Goal: Book appointment/travel/reservation

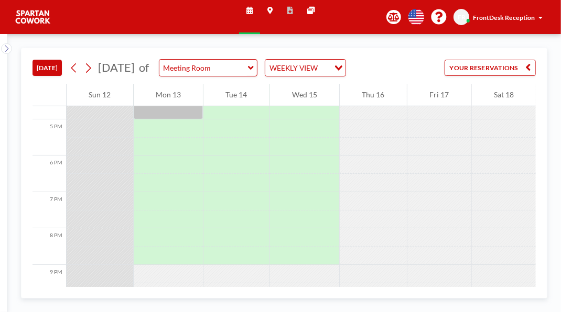
scroll to position [608, 0]
click at [182, 118] on div at bounding box center [169, 81] width 70 height 73
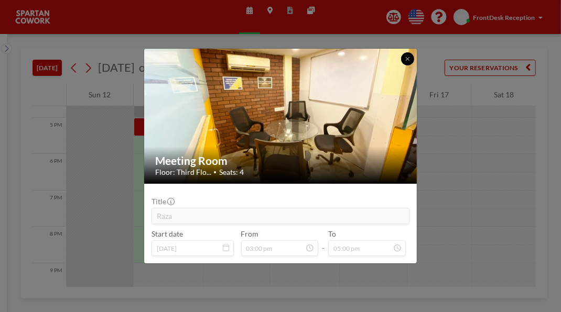
click at [409, 56] on icon at bounding box center [407, 58] width 4 height 5
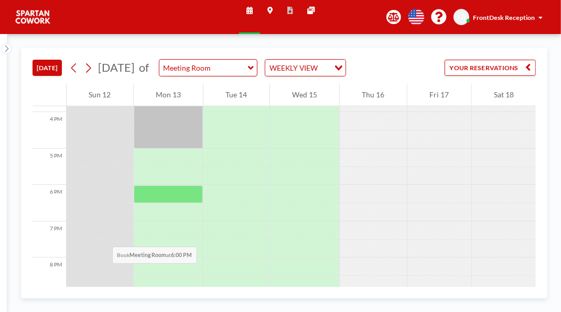
scroll to position [576, 0]
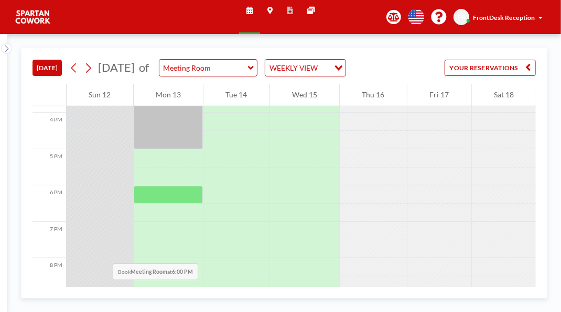
click at [172, 149] on div at bounding box center [169, 113] width 70 height 73
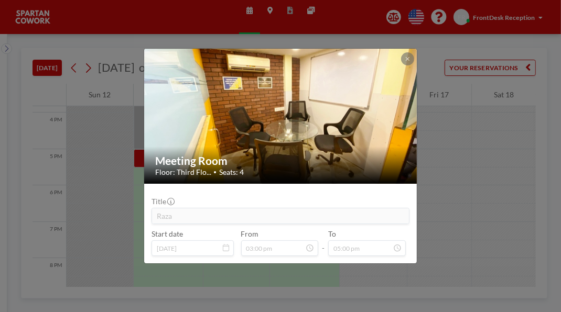
click at [413, 52] on button at bounding box center [407, 58] width 13 height 13
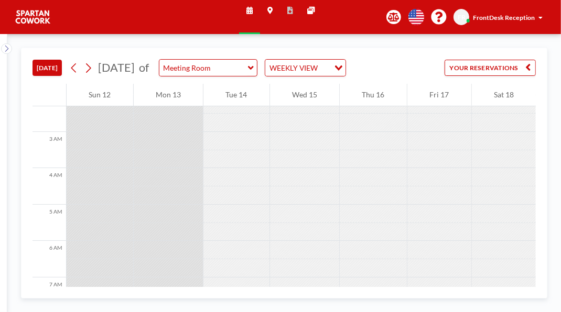
click at [500, 259] on div at bounding box center [504, 250] width 64 height 18
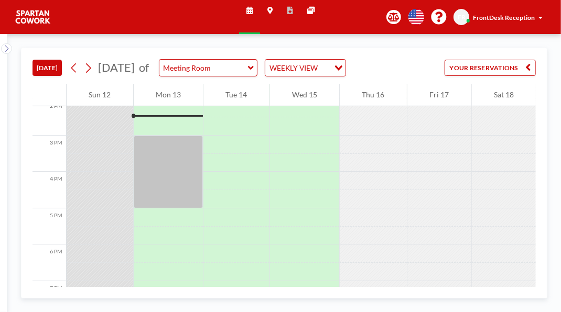
scroll to position [519, 0]
click at [182, 115] on div at bounding box center [169, 106] width 70 height 18
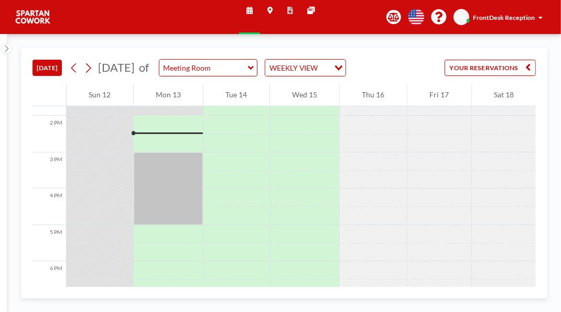
scroll to position [500, 0]
click at [175, 153] on div at bounding box center [169, 144] width 70 height 18
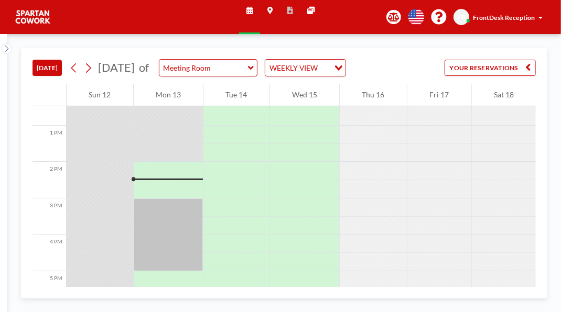
scroll to position [453, 0]
click at [155, 200] on div at bounding box center [169, 190] width 70 height 18
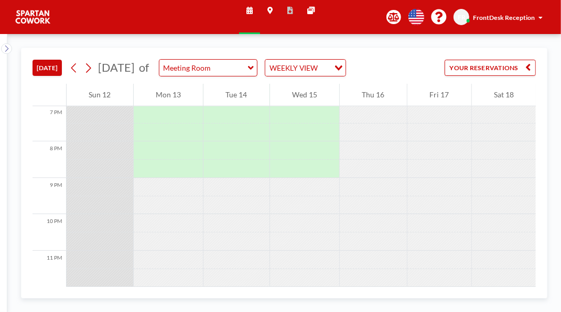
scroll to position [785, 0]
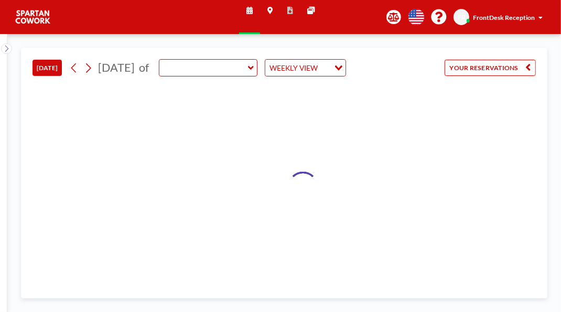
type input "Meeting Room"
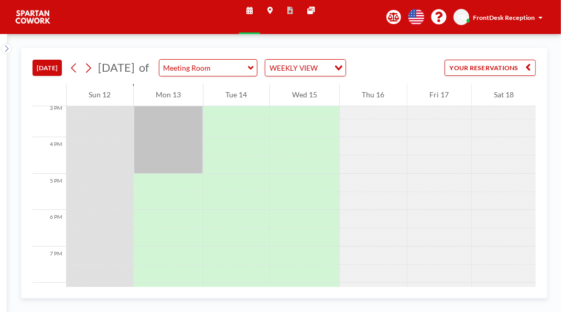
scroll to position [549, 0]
click at [182, 104] on div at bounding box center [169, 95] width 70 height 18
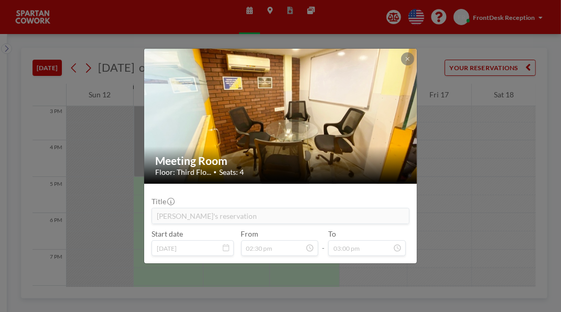
click at [413, 52] on button at bounding box center [407, 58] width 13 height 13
